Goal: Find specific page/section: Find specific page/section

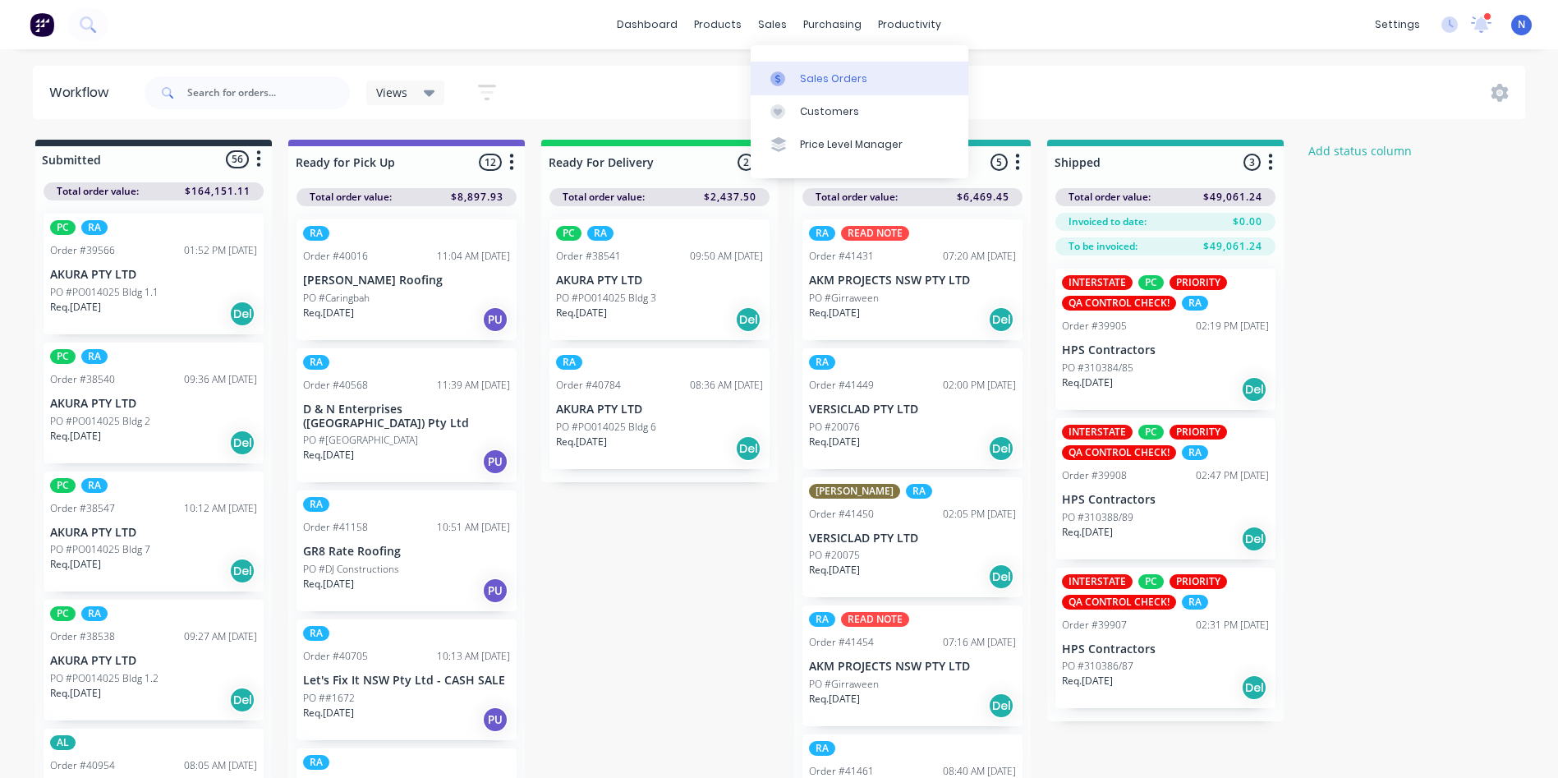
click at [830, 74] on div "Sales Orders" at bounding box center [833, 78] width 67 height 15
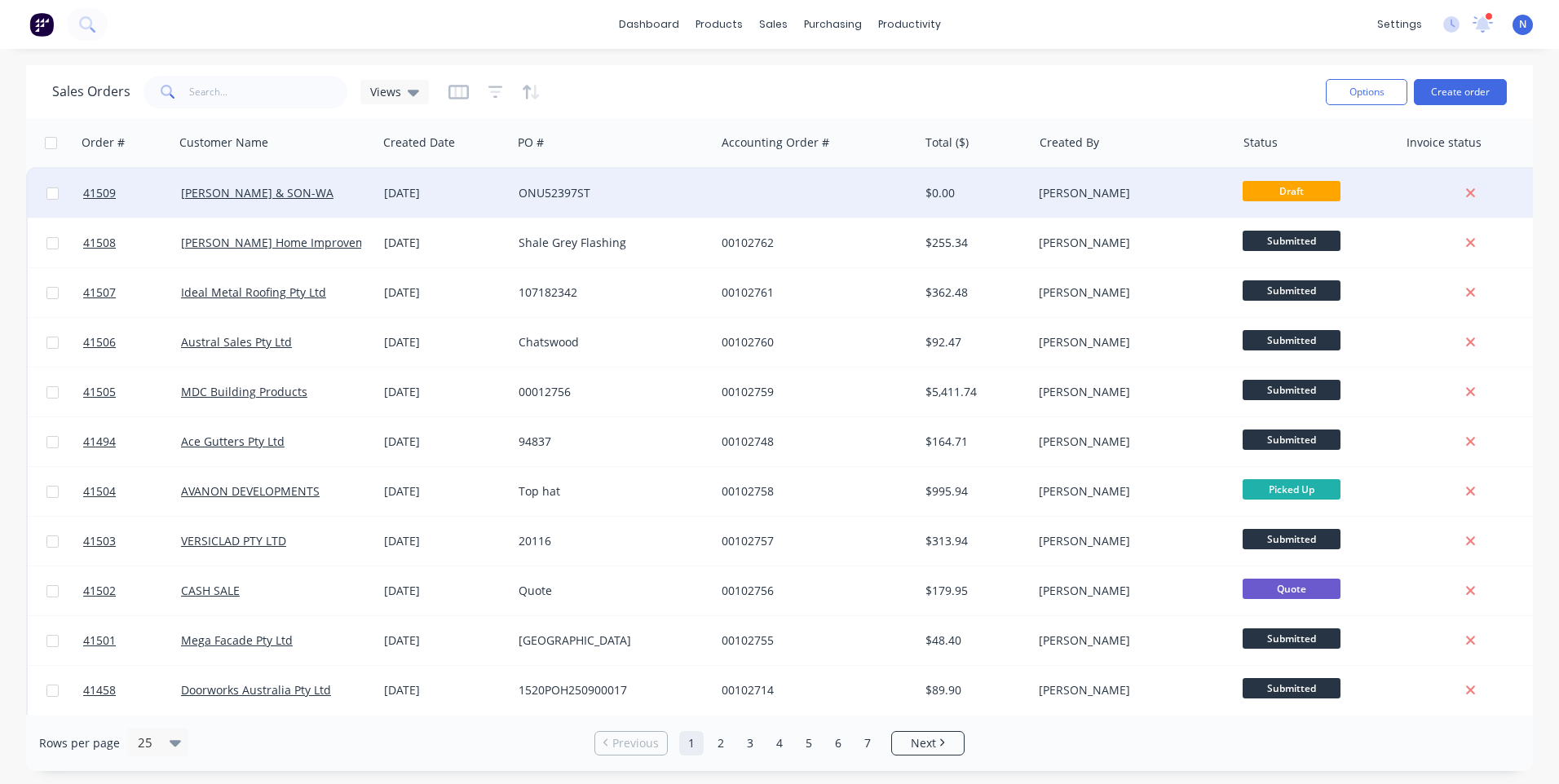
click at [563, 188] on div "ONU52397ST" at bounding box center [609, 193] width 181 height 16
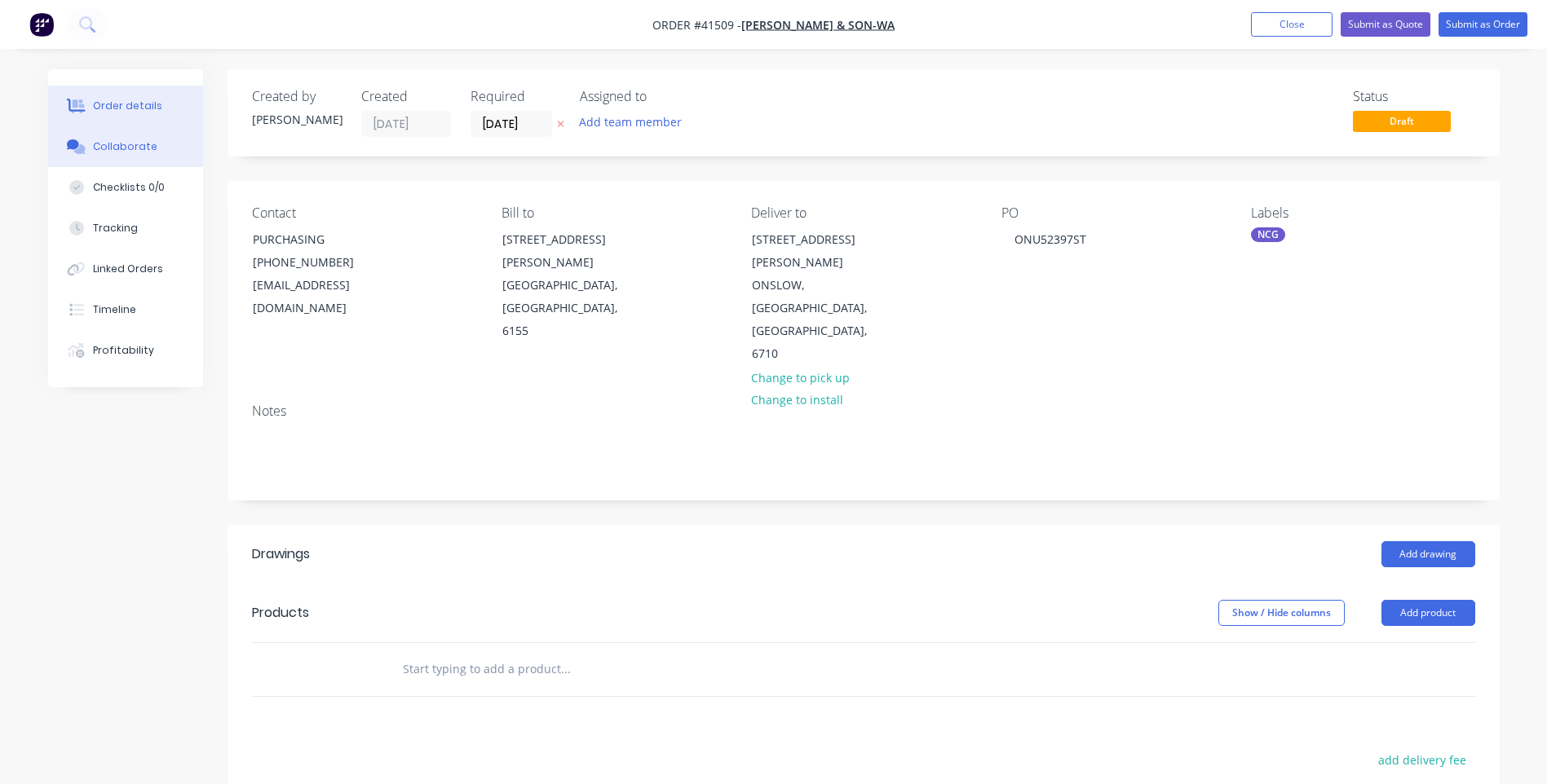
click at [148, 152] on div "Collaborate" at bounding box center [125, 146] width 65 height 15
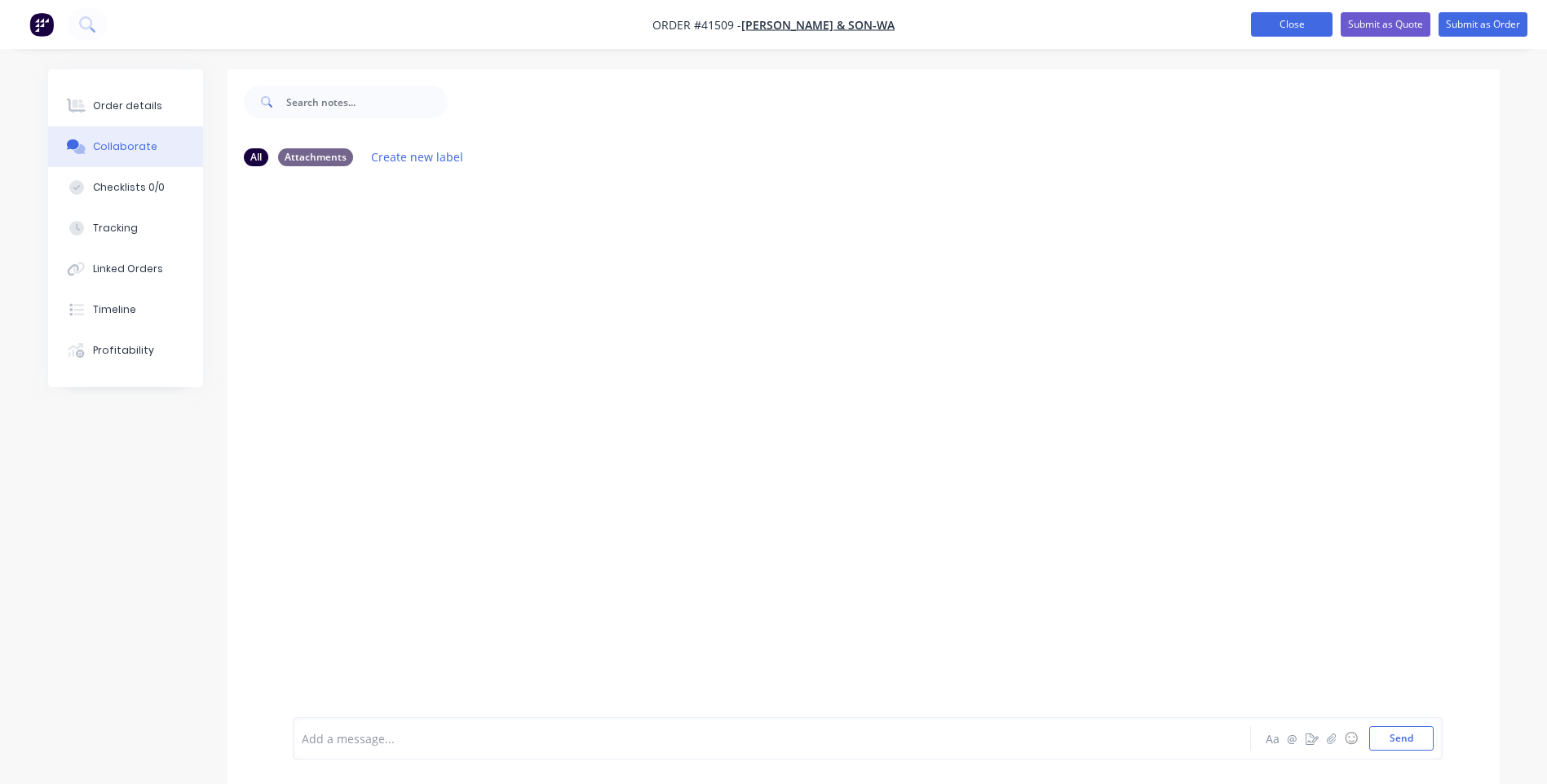
click at [1284, 29] on button "Close" at bounding box center [1292, 24] width 81 height 25
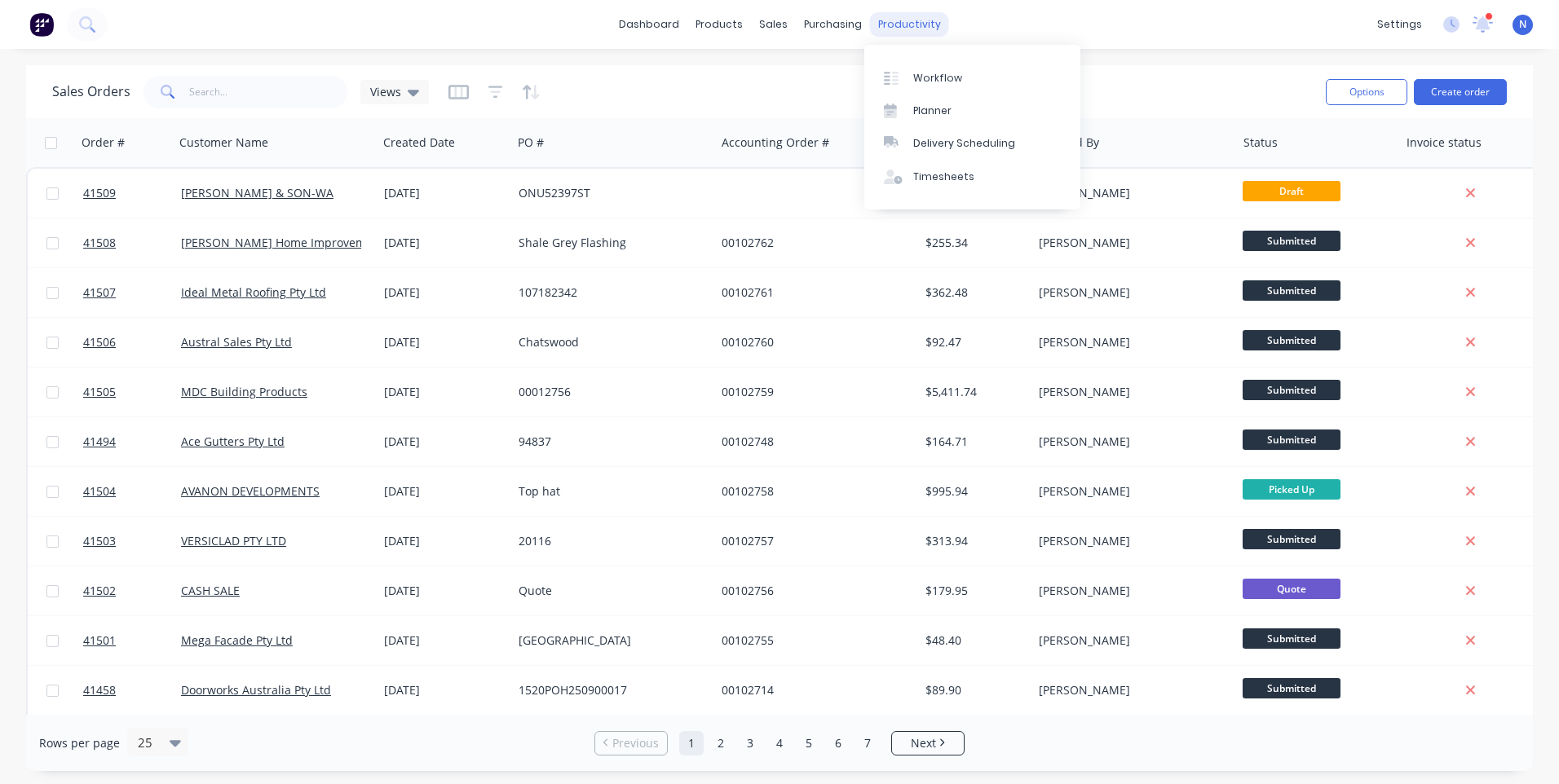
click at [901, 28] on div "productivity" at bounding box center [910, 24] width 79 height 25
click at [932, 76] on div "Workflow" at bounding box center [937, 77] width 49 height 15
